Goal: Information Seeking & Learning: Find specific fact

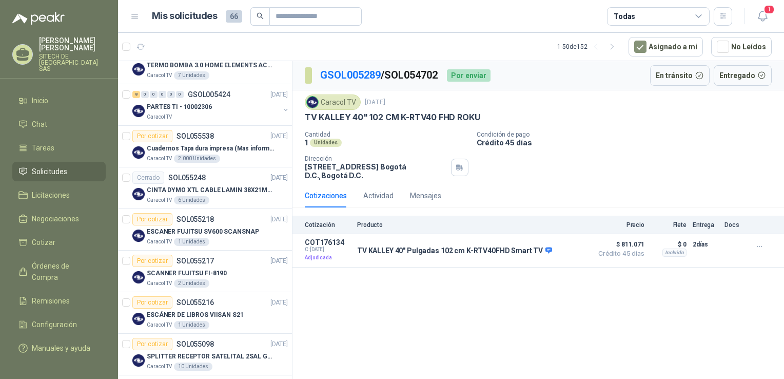
scroll to position [182, 0]
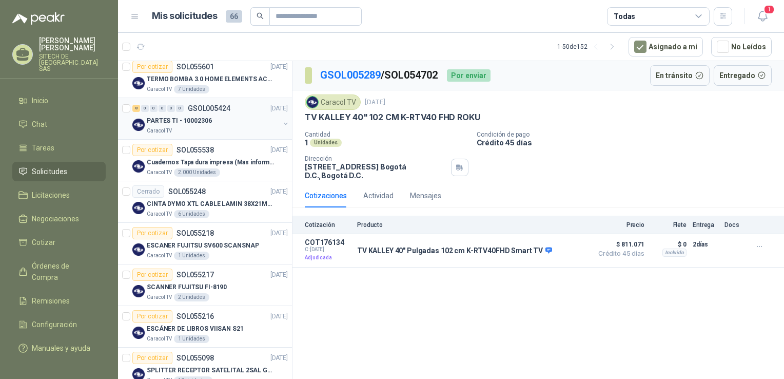
click at [203, 122] on p "PARTES TI - 10002306" at bounding box center [179, 121] width 65 height 10
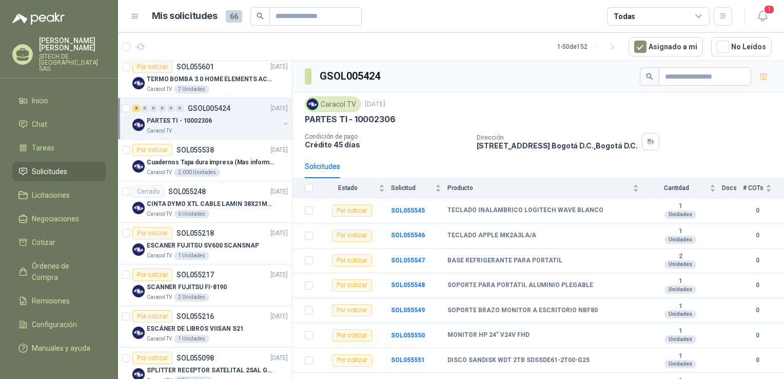
scroll to position [14, 0]
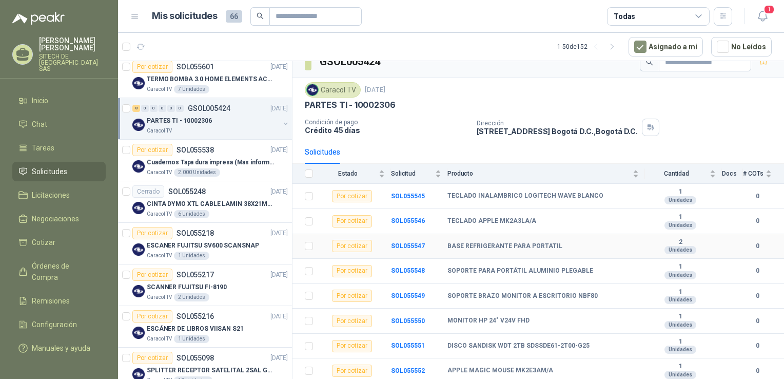
drag, startPoint x: 522, startPoint y: 191, endPoint x: 526, endPoint y: 250, distance: 59.1
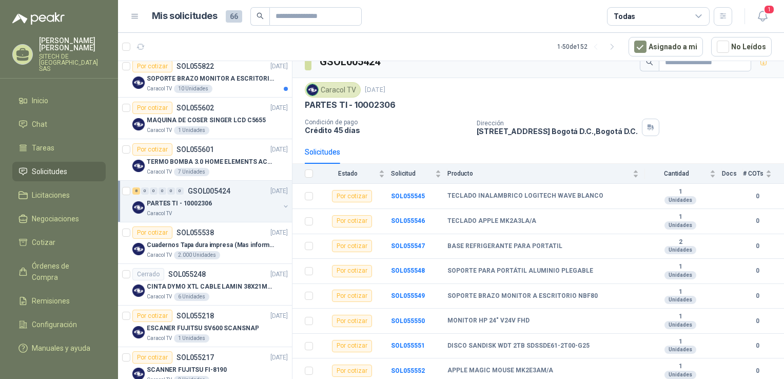
scroll to position [71, 0]
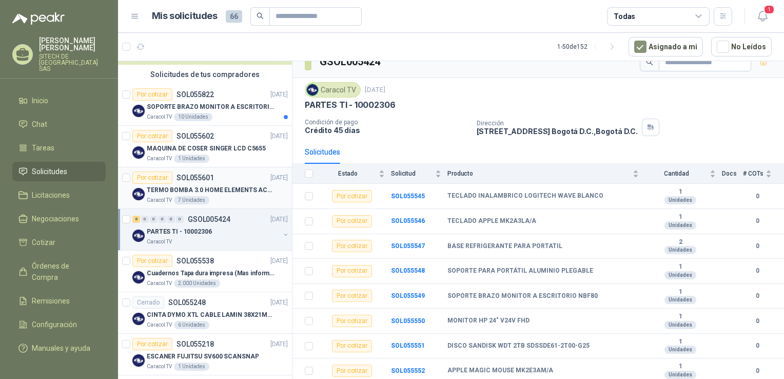
click at [202, 177] on p "SOL055601" at bounding box center [194, 177] width 37 height 7
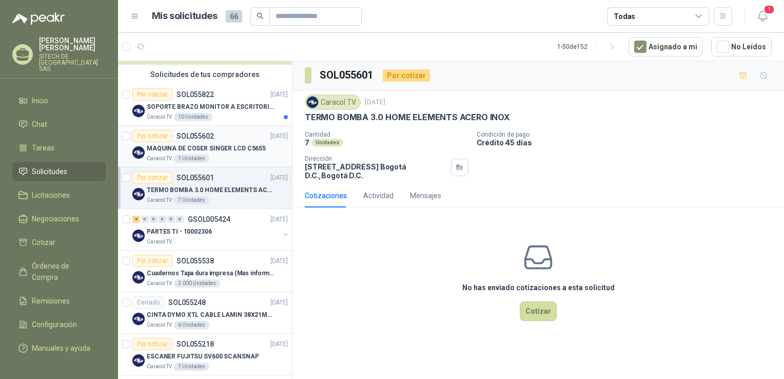
click at [207, 151] on p "MAQUINA DE COSER SINGER LCD C5655" at bounding box center [206, 149] width 119 height 10
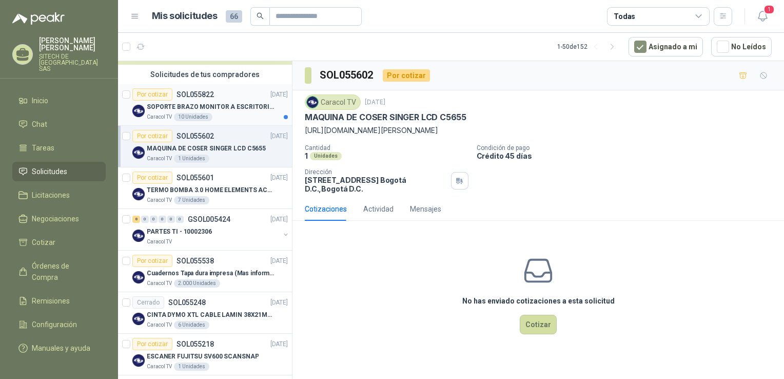
click at [203, 111] on p "SOPORTE BRAZO MONITOR A ESCRITORIO NBF80" at bounding box center [211, 107] width 128 height 10
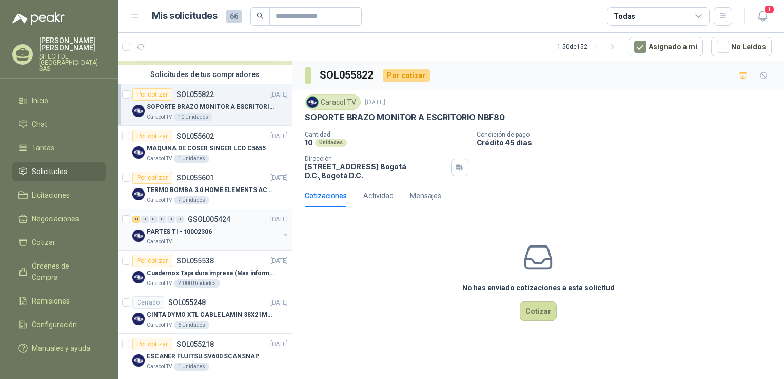
click at [181, 236] on div "PARTES TI - 10002306" at bounding box center [213, 231] width 133 height 12
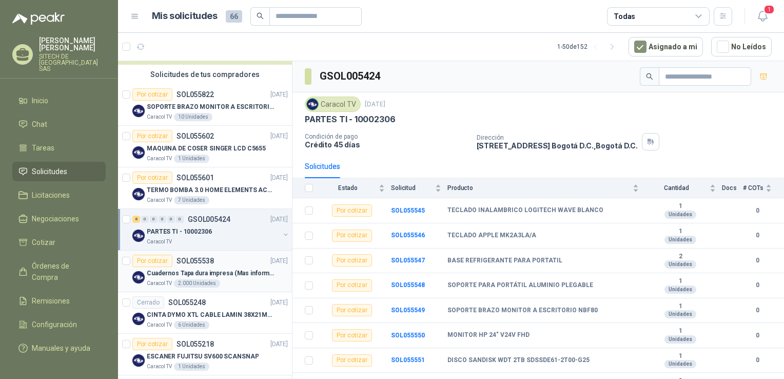
click at [184, 277] on div "Cuadernos Tapa dura impresa (Mas informacion en el adjunto)" at bounding box center [217, 273] width 141 height 12
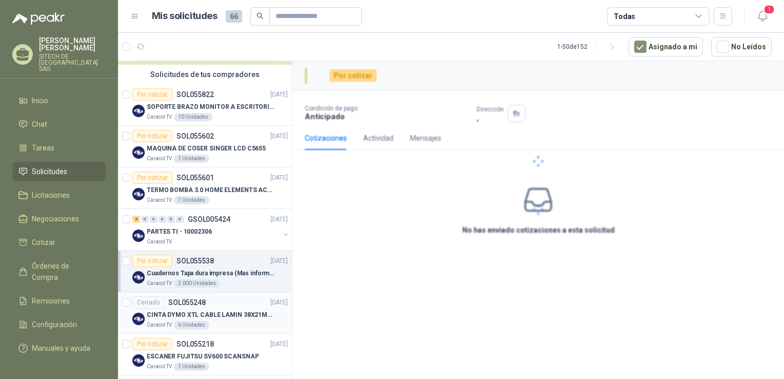
click at [201, 317] on p "CINTA DYMO XTL CABLE LAMIN 38X21MMBLANCO" at bounding box center [211, 315] width 128 height 10
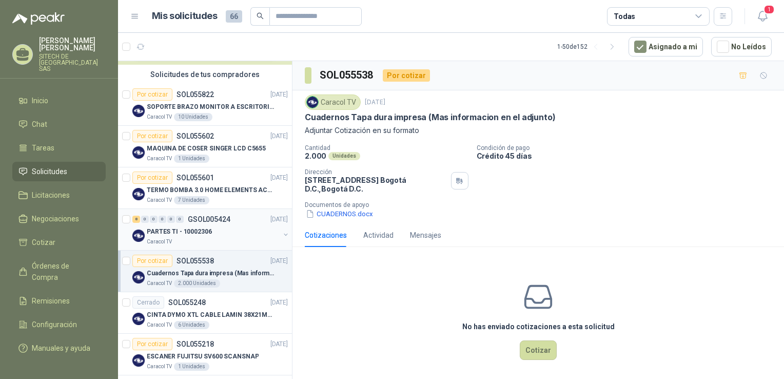
click at [201, 233] on p "PARTES TI - 10002306" at bounding box center [179, 232] width 65 height 10
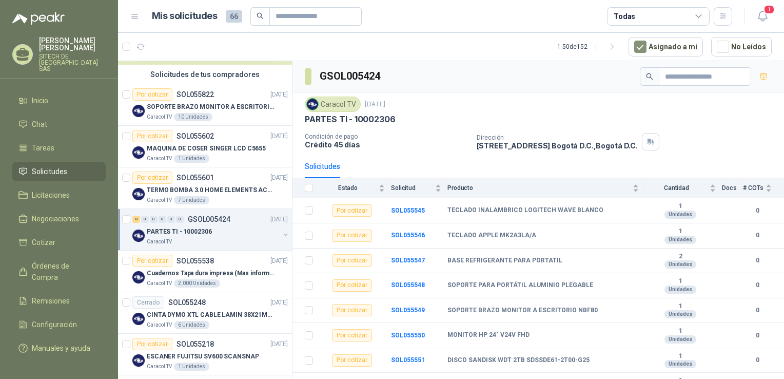
scroll to position [14, 0]
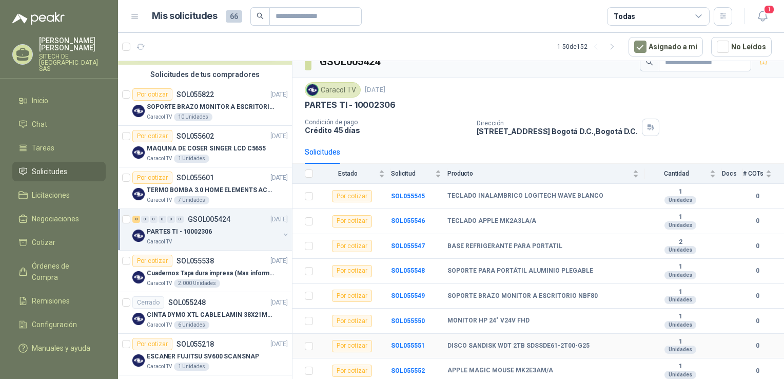
click at [498, 345] on b "DISCO SANDISK WDT 2TB SDSSDE61-2T00-G25" at bounding box center [518, 346] width 142 height 8
copy b "DISCO SANDISK WDT 2TB SDSSDE61-2T00-G25"
click at [478, 317] on b "MONITOR HP 24" V24V FHD" at bounding box center [488, 320] width 82 height 8
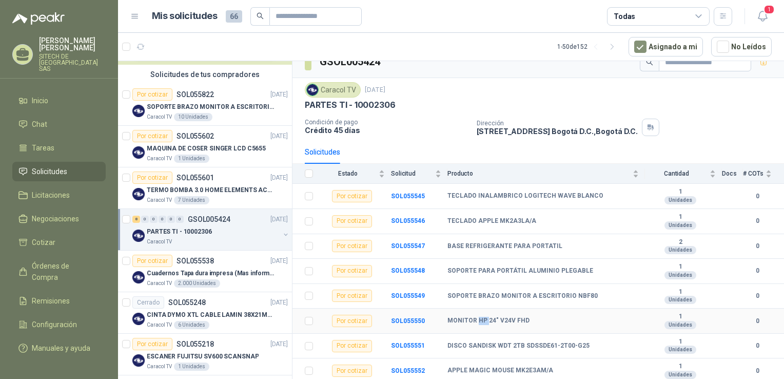
click at [478, 317] on b "MONITOR HP 24" V24V FHD" at bounding box center [488, 320] width 82 height 8
click at [478, 319] on b "MONITOR HP 24" V24V FHD" at bounding box center [488, 320] width 82 height 8
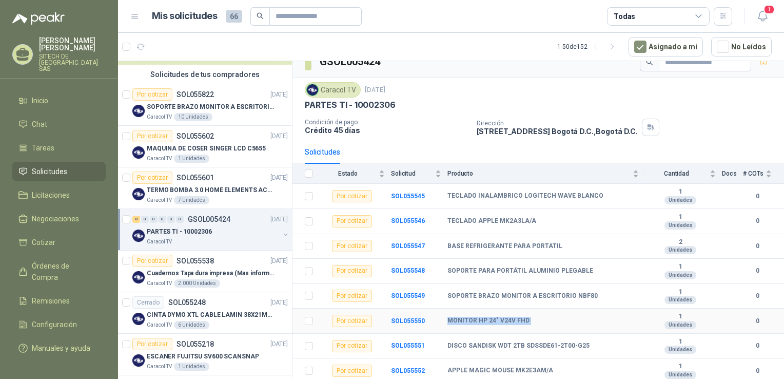
copy b "MONITOR HP 24" V24V FHD"
click at [576, 296] on b "SOPORTE BRAZO MONITOR A ESCRITORIO NBF80" at bounding box center [522, 296] width 150 height 8
click at [474, 272] on b "SOPORTE PARA PORTÁTIL ALUMINIO PLEGABLE" at bounding box center [520, 271] width 146 height 8
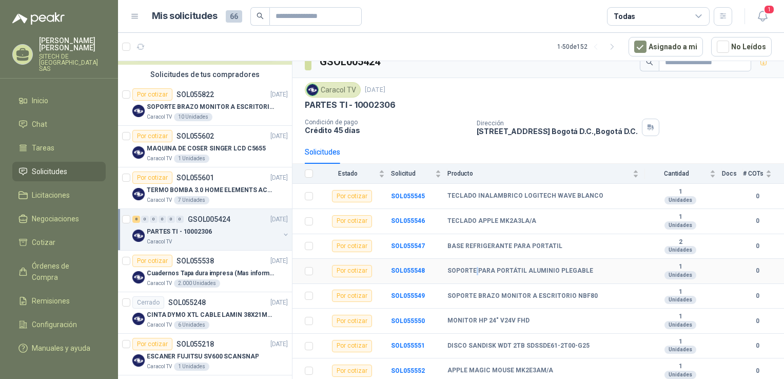
click at [474, 272] on b "SOPORTE PARA PORTÁTIL ALUMINIO PLEGABLE" at bounding box center [520, 271] width 146 height 8
copy b "SOPORTE PARA PORTÁTIL ALUMINIO PLEGABLE"
click at [482, 247] on b "BASE REFRIGERANTE PARA PORTATIL" at bounding box center [504, 246] width 115 height 8
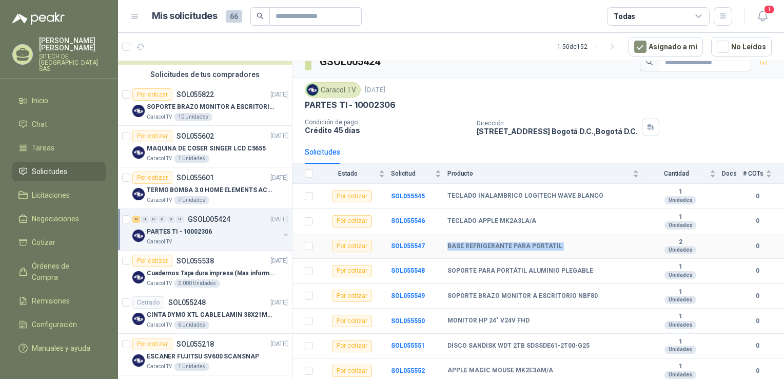
click at [482, 247] on b "BASE REFRIGERANTE PARA PORTATIL" at bounding box center [504, 246] width 115 height 8
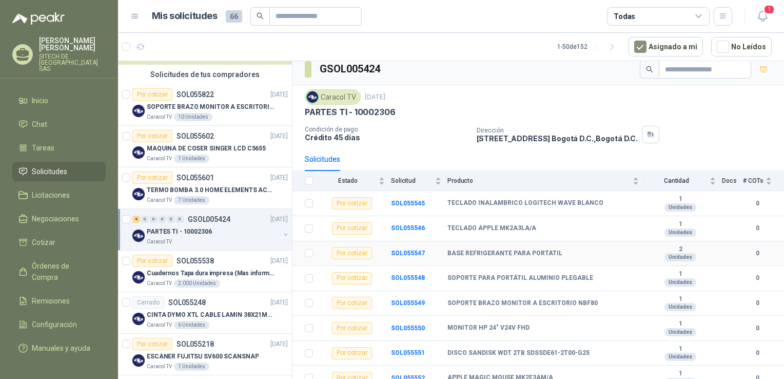
scroll to position [0, 0]
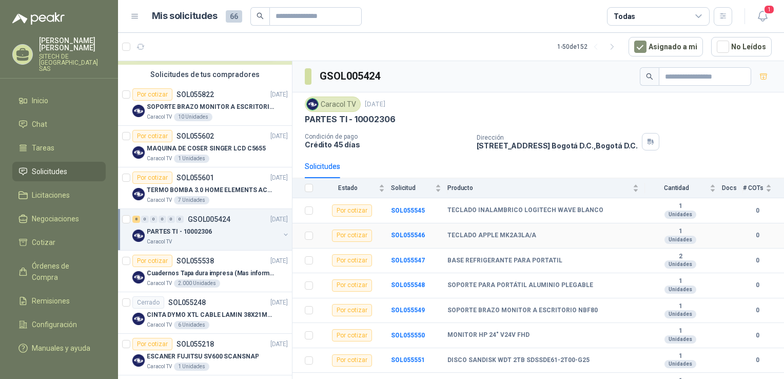
drag, startPoint x: 482, startPoint y: 247, endPoint x: 517, endPoint y: 245, distance: 34.4
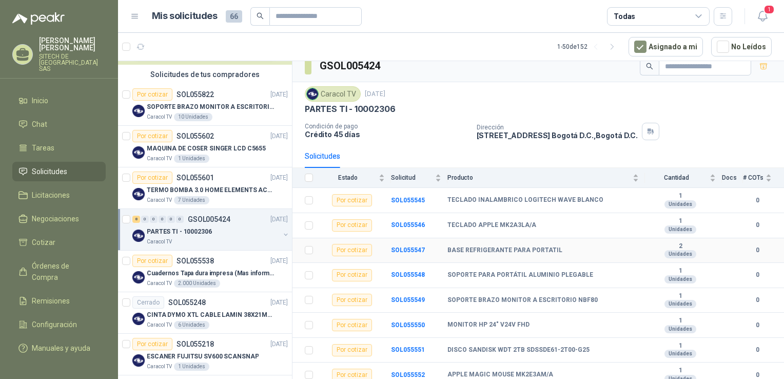
scroll to position [14, 0]
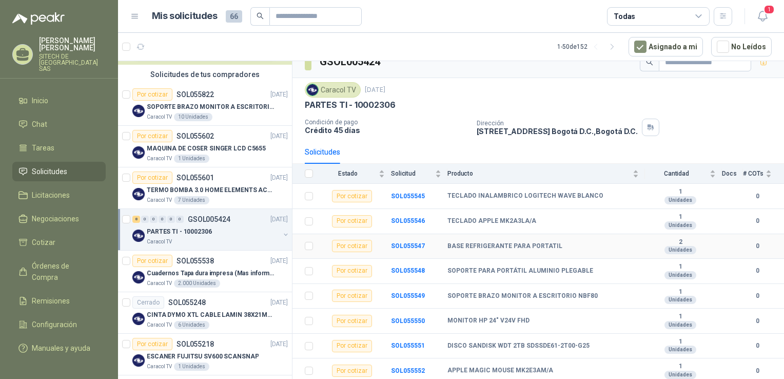
click at [488, 249] on td "BASE REFRIGERANTE PARA PORTATIL" at bounding box center [545, 246] width 197 height 25
copy b "BASE REFRIGERANTE PARA PORTATIL"
click at [495, 212] on td "TECLADO APPLE MK2A3LA/A" at bounding box center [545, 221] width 197 height 25
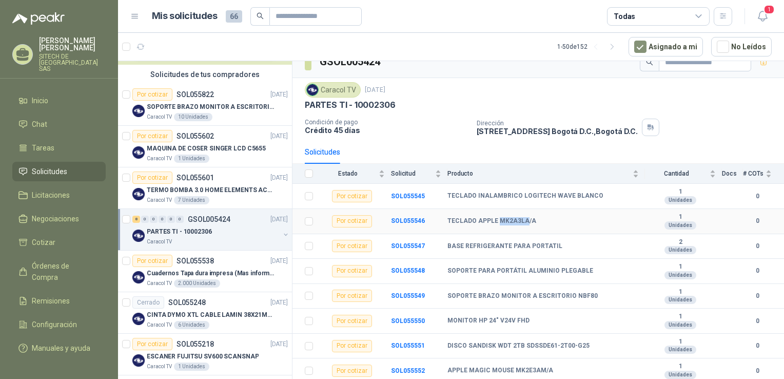
click at [495, 212] on td "TECLADO APPLE MK2A3LA/A" at bounding box center [545, 221] width 197 height 25
copy b "TECLADO APPLE MK2A3LA/A"
click at [500, 199] on b "TECLADO INALAMBRICO LOGITECH WAVE BLANCO" at bounding box center [525, 196] width 156 height 8
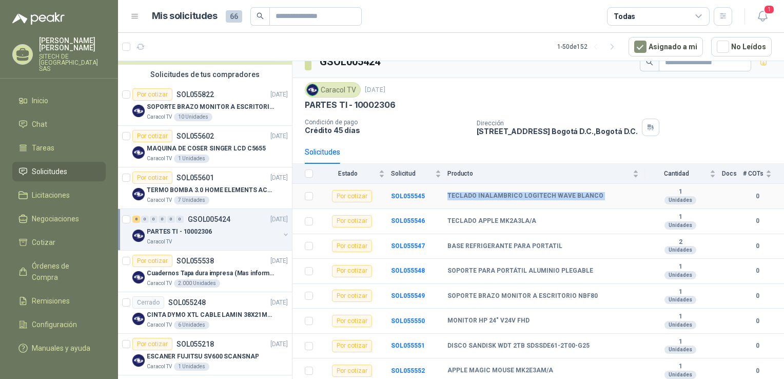
click at [500, 199] on b "TECLADO INALAMBRICO LOGITECH WAVE BLANCO" at bounding box center [525, 196] width 156 height 8
copy b "TECLADO INALAMBRICO LOGITECH WAVE BLANCO"
drag, startPoint x: 572, startPoint y: 254, endPoint x: 579, endPoint y: 373, distance: 118.6
click at [529, 366] on b "APPLE MAGIC MOUSE MK2E3AM/A" at bounding box center [500, 370] width 106 height 8
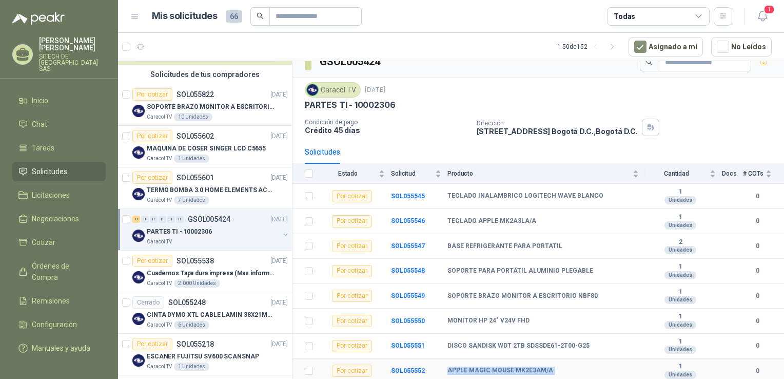
click at [529, 366] on td "APPLE MAGIC MOUSE MK2E3AM/A" at bounding box center [545, 370] width 197 height 25
copy b "APPLE MAGIC MOUSE MK2E3AM/A"
